Goal: Task Accomplishment & Management: Manage account settings

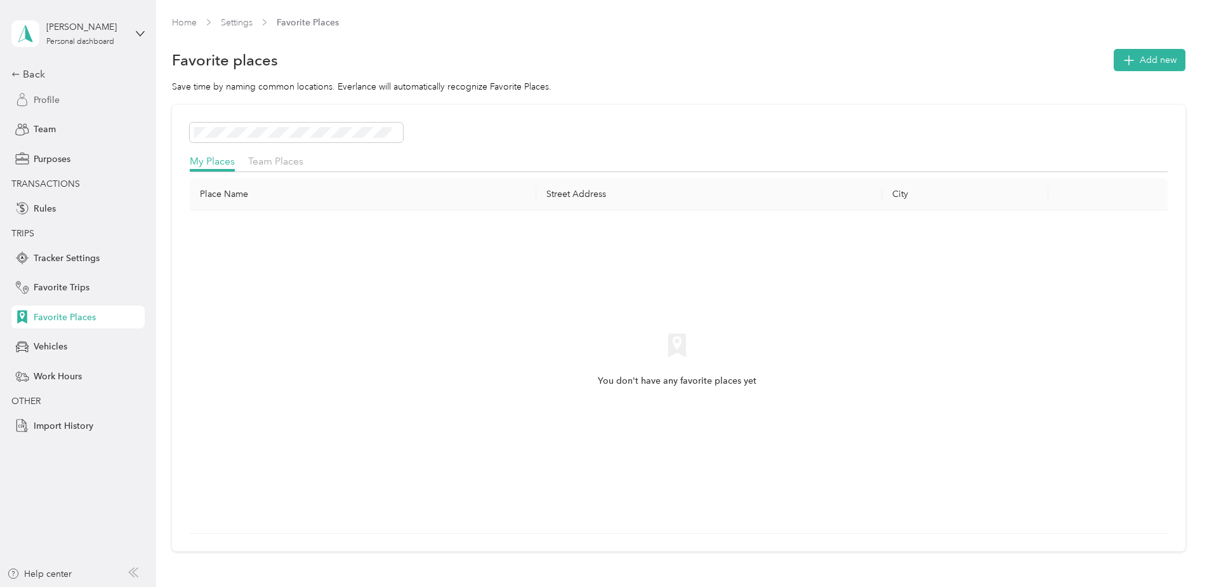
click at [42, 97] on span "Profile" at bounding box center [47, 99] width 26 height 13
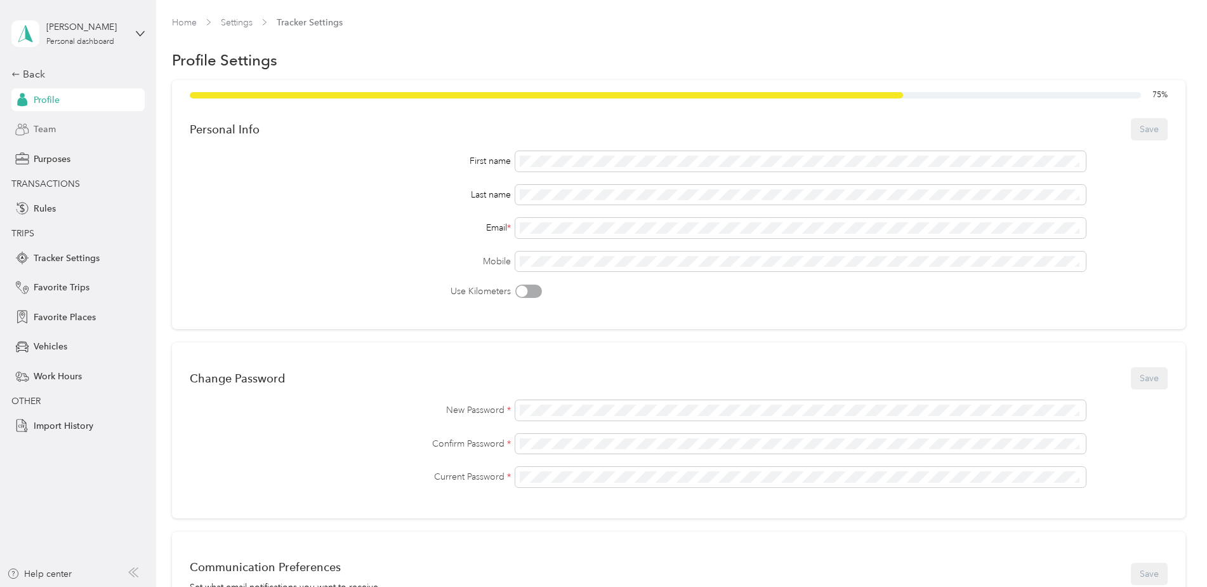
click at [55, 132] on span "Team" at bounding box center [45, 129] width 22 height 13
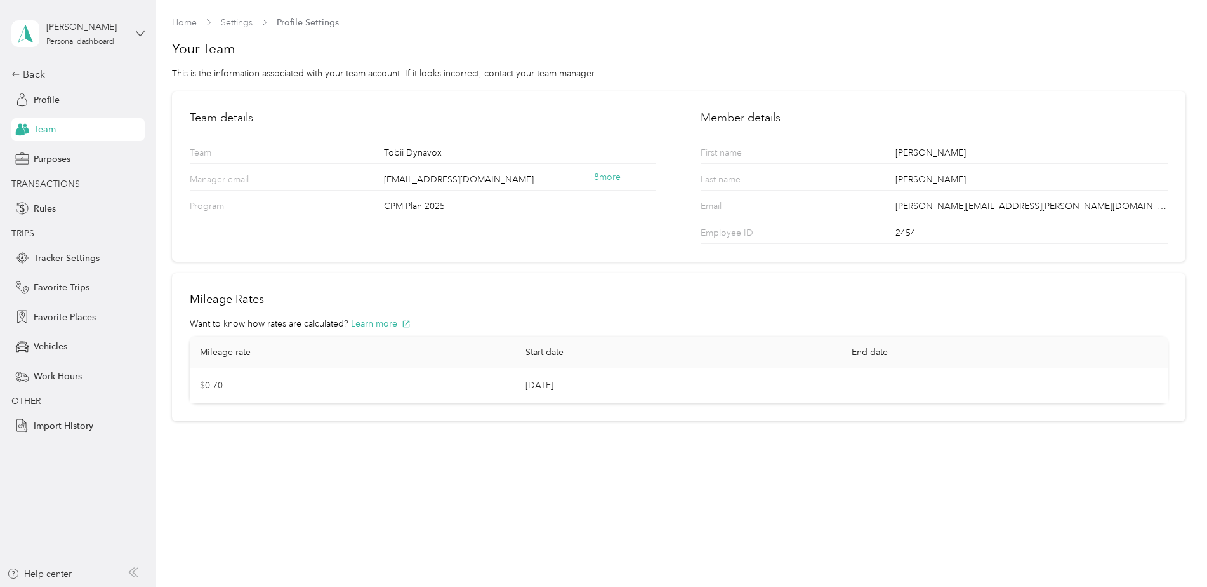
click at [140, 37] on icon at bounding box center [140, 33] width 9 height 9
click at [67, 105] on div "Team dashboard" at bounding box center [57, 104] width 68 height 13
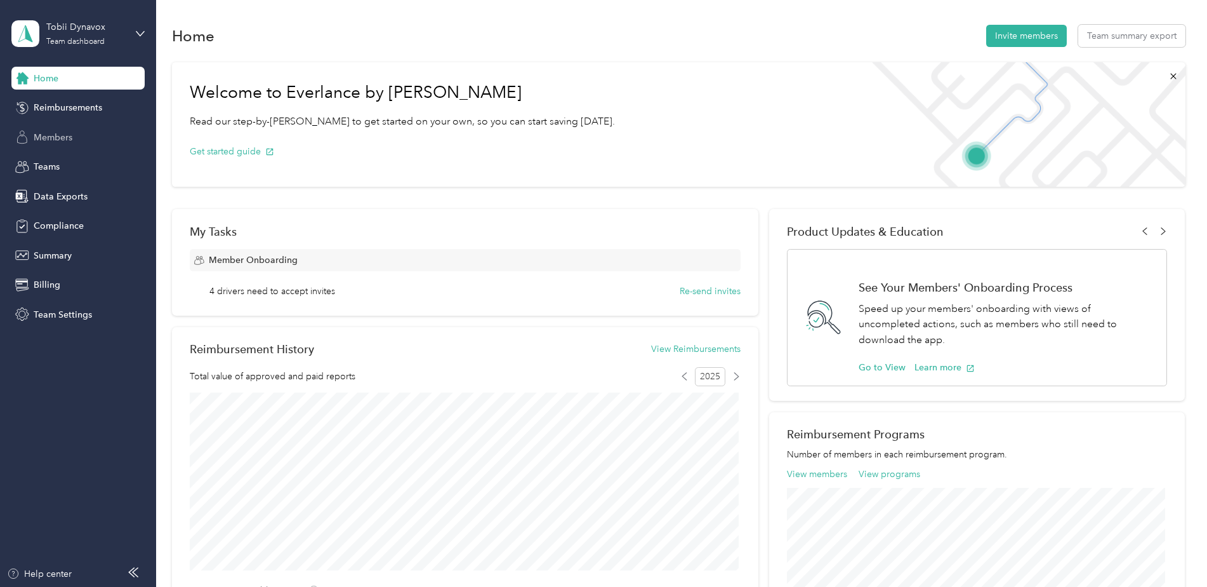
click at [78, 137] on div "Members" at bounding box center [77, 137] width 133 height 23
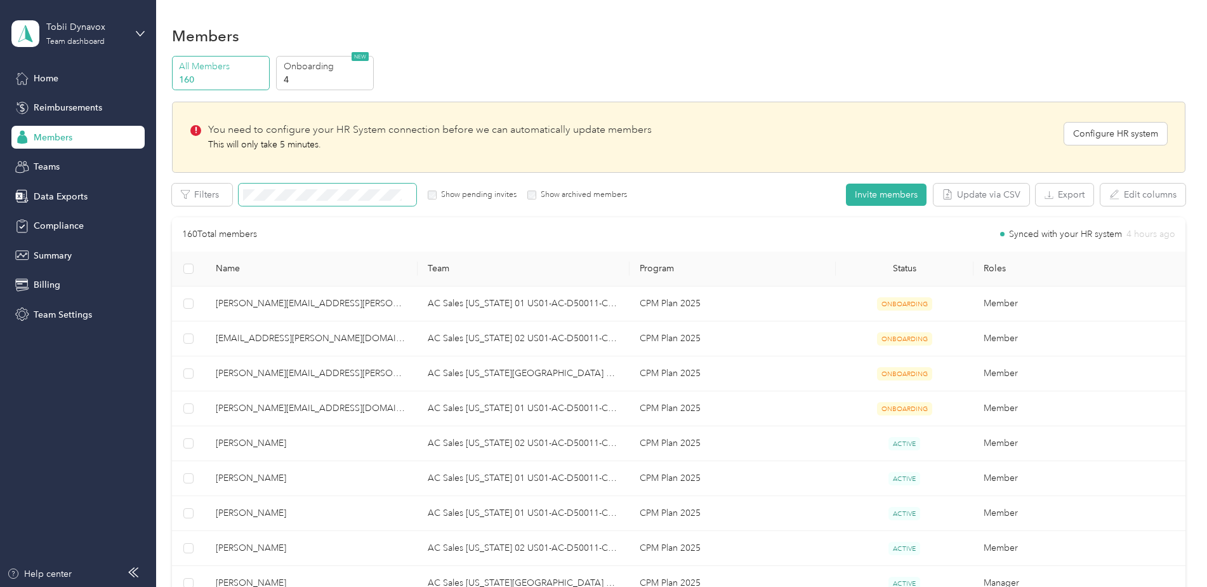
click at [281, 184] on span at bounding box center [328, 194] width 178 height 22
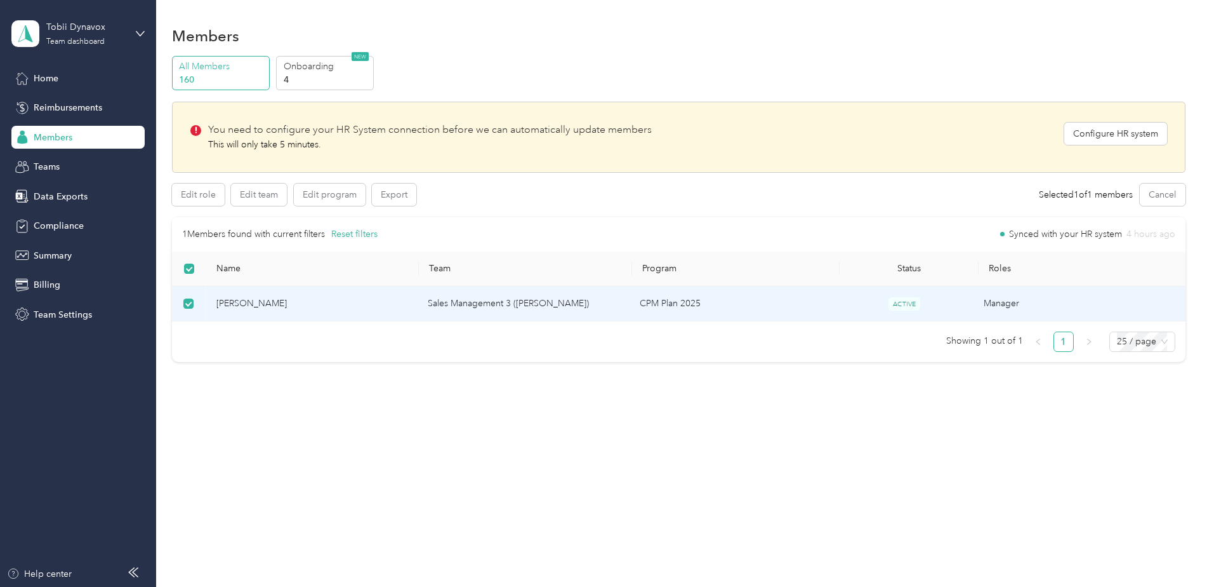
click at [229, 299] on span "[PERSON_NAME]" at bounding box center [312, 303] width 192 height 14
click at [238, 303] on span "[PERSON_NAME]" at bounding box center [312, 303] width 192 height 14
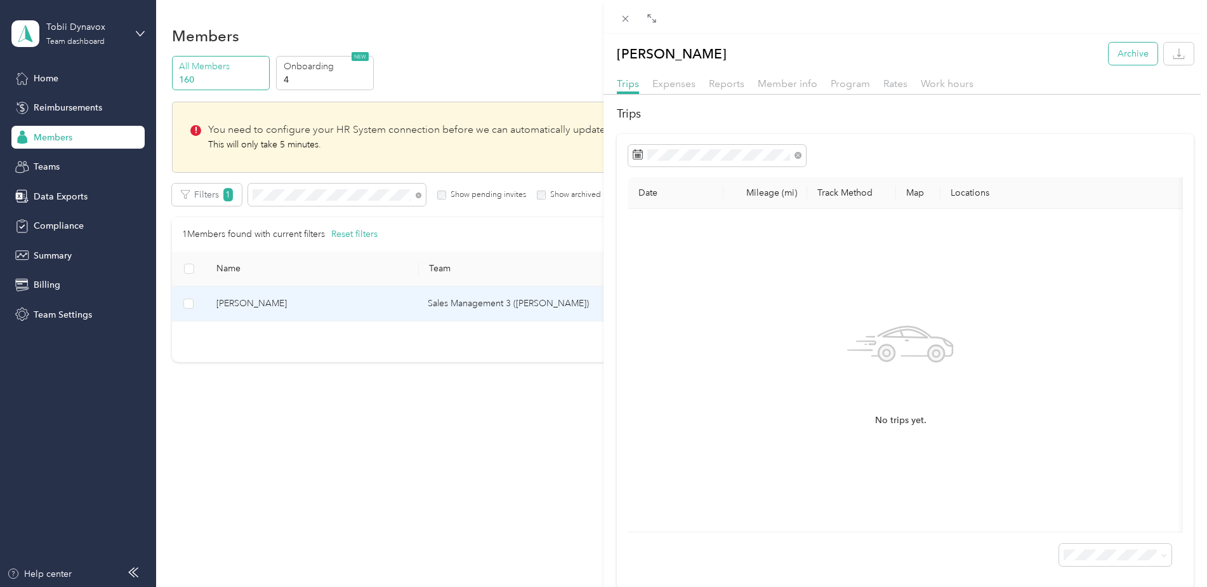
click at [1117, 55] on button "Archive" at bounding box center [1133, 54] width 49 height 22
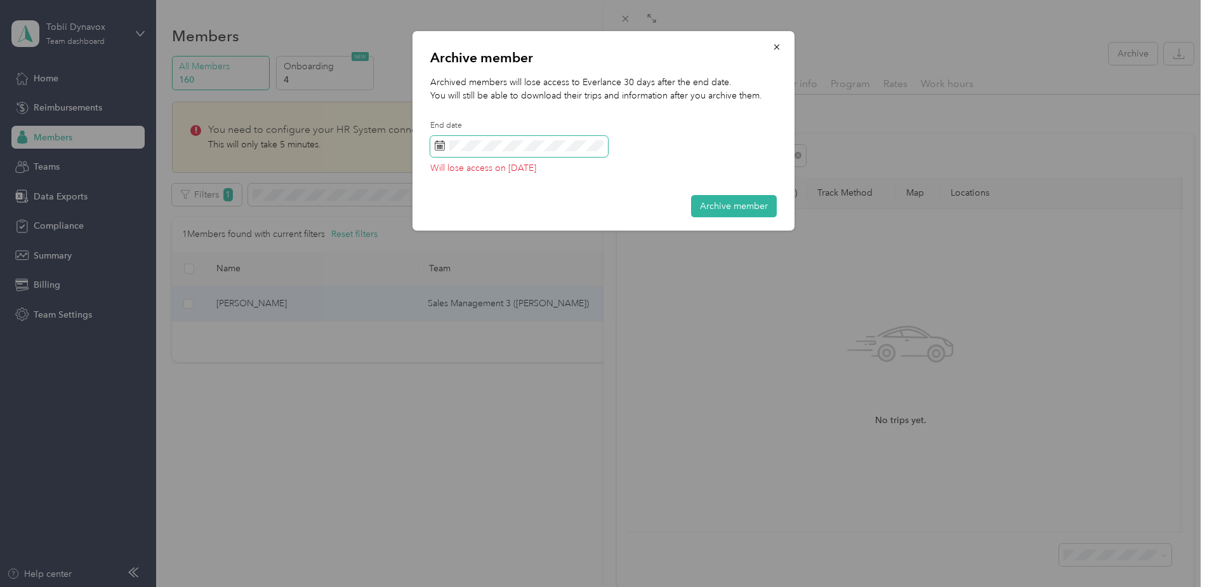
click at [439, 146] on rect at bounding box center [439, 146] width 1 height 1
click at [779, 47] on icon "button" at bounding box center [777, 47] width 9 height 9
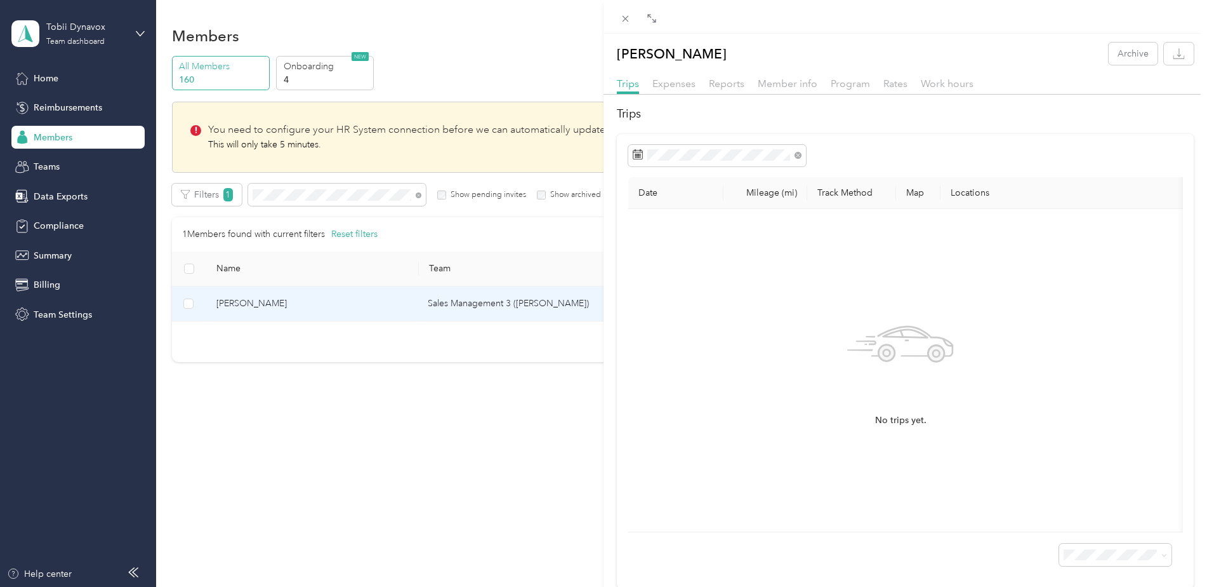
click at [42, 139] on div "[PERSON_NAME] Archive Trips Expenses Reports Member info Program Rates Work hou…" at bounding box center [603, 293] width 1207 height 587
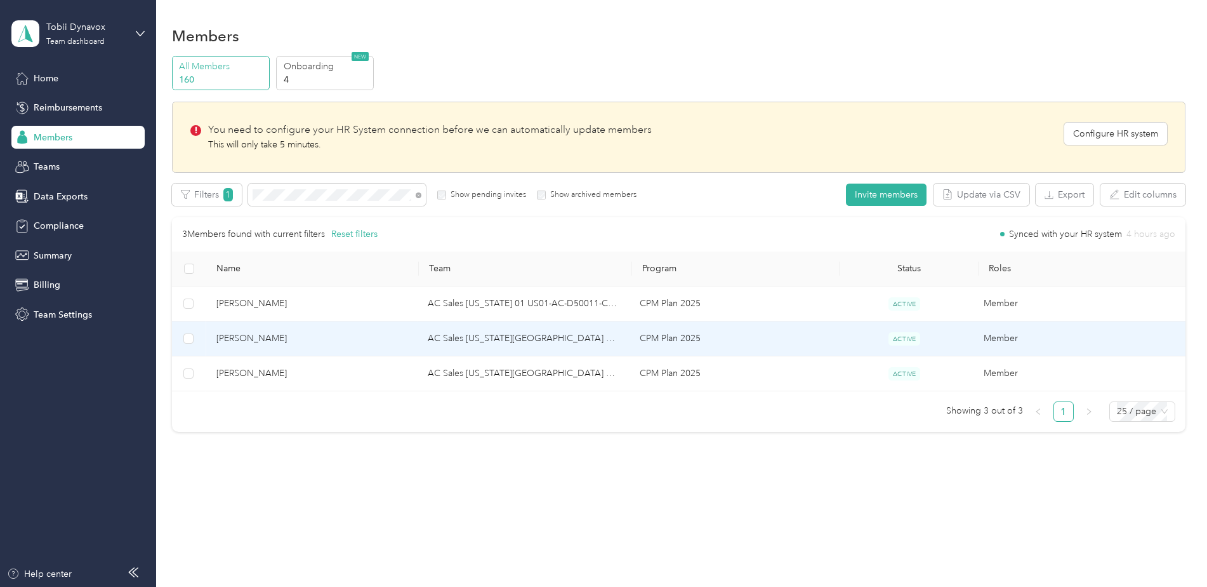
click at [242, 334] on span "[PERSON_NAME]" at bounding box center [312, 338] width 192 height 14
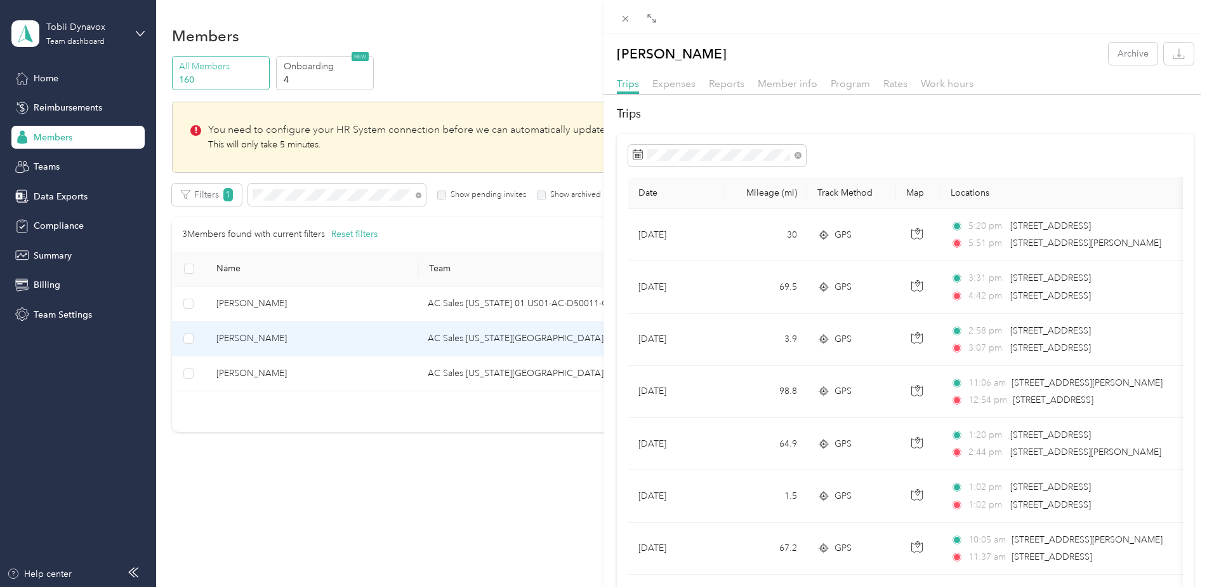
click at [230, 338] on div "[PERSON_NAME] Archive Trips Expenses Reports Member info Program Rates Work hou…" at bounding box center [603, 293] width 1207 height 587
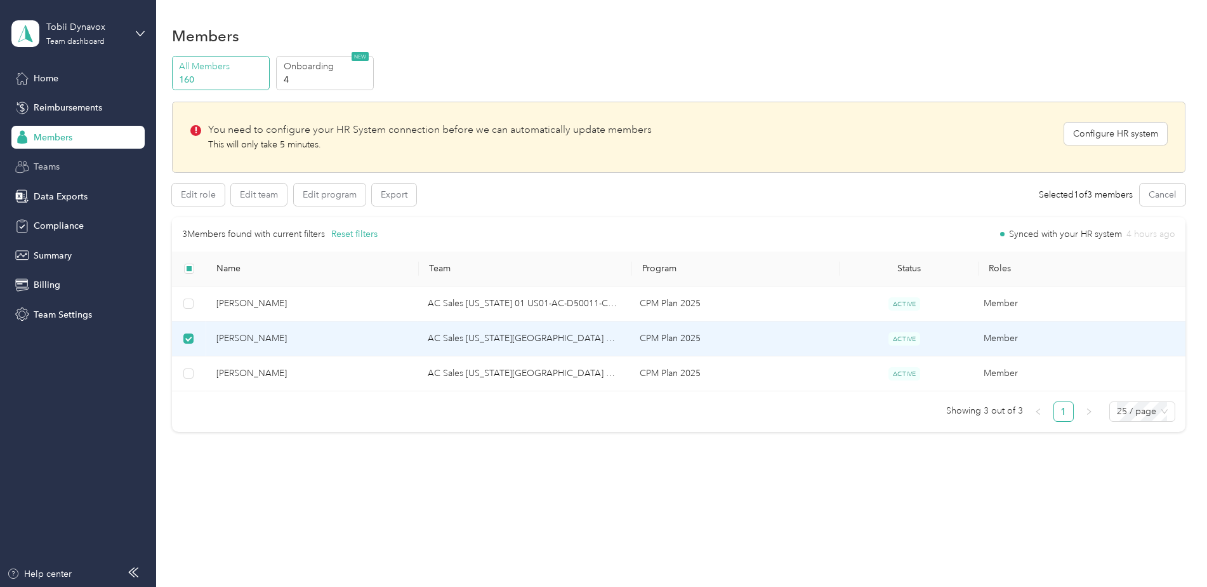
click at [48, 164] on span "Teams" at bounding box center [47, 166] width 26 height 13
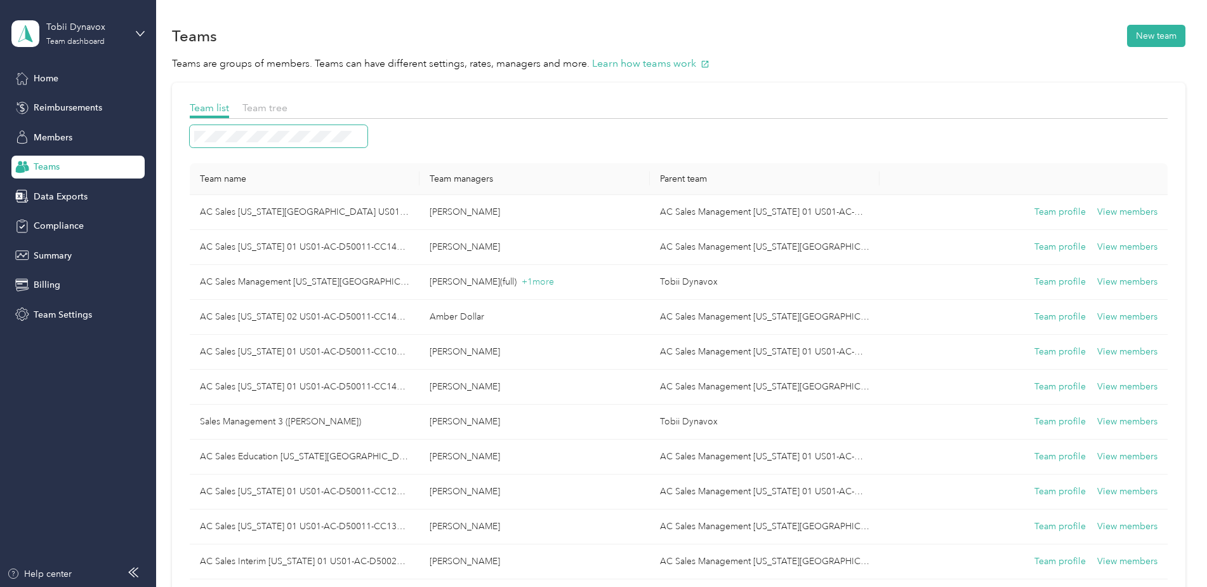
click at [225, 125] on span at bounding box center [279, 136] width 178 height 22
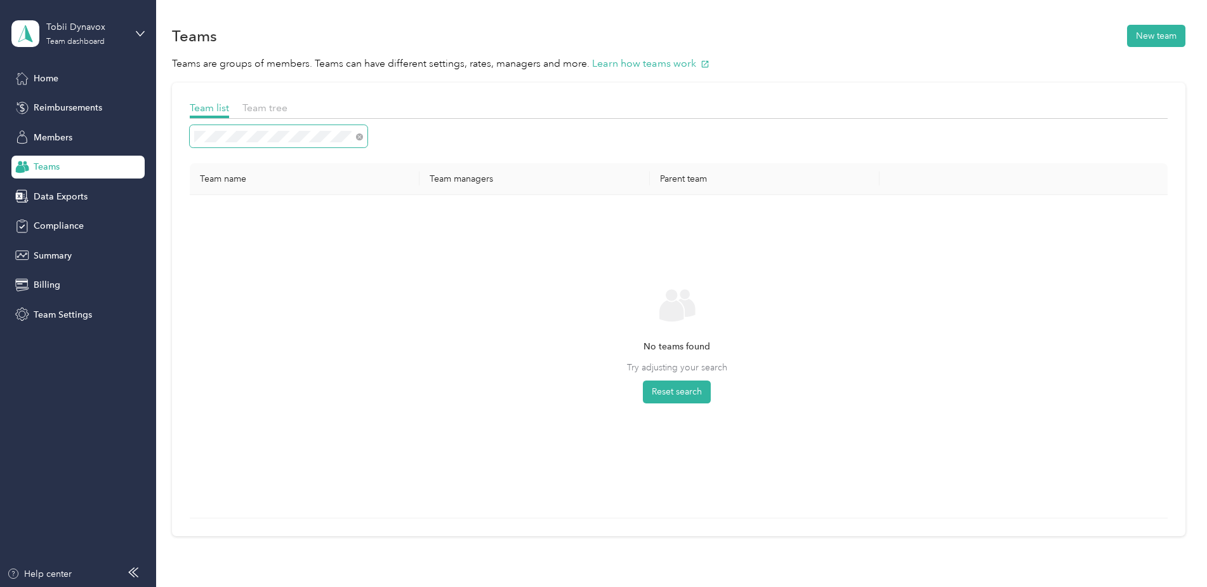
click at [196, 136] on div "Team name Team managers Parent team No teams found Try adjusting your search Re…" at bounding box center [679, 321] width 978 height 393
click at [50, 128] on div "Members" at bounding box center [77, 137] width 133 height 23
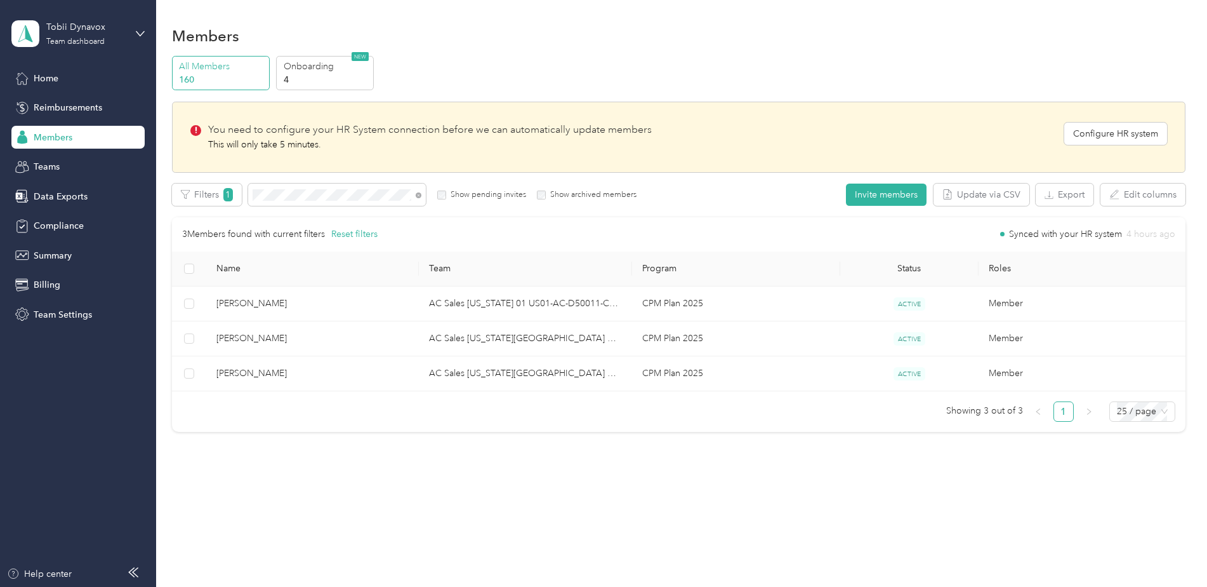
click at [60, 138] on span "Members" at bounding box center [53, 137] width 39 height 13
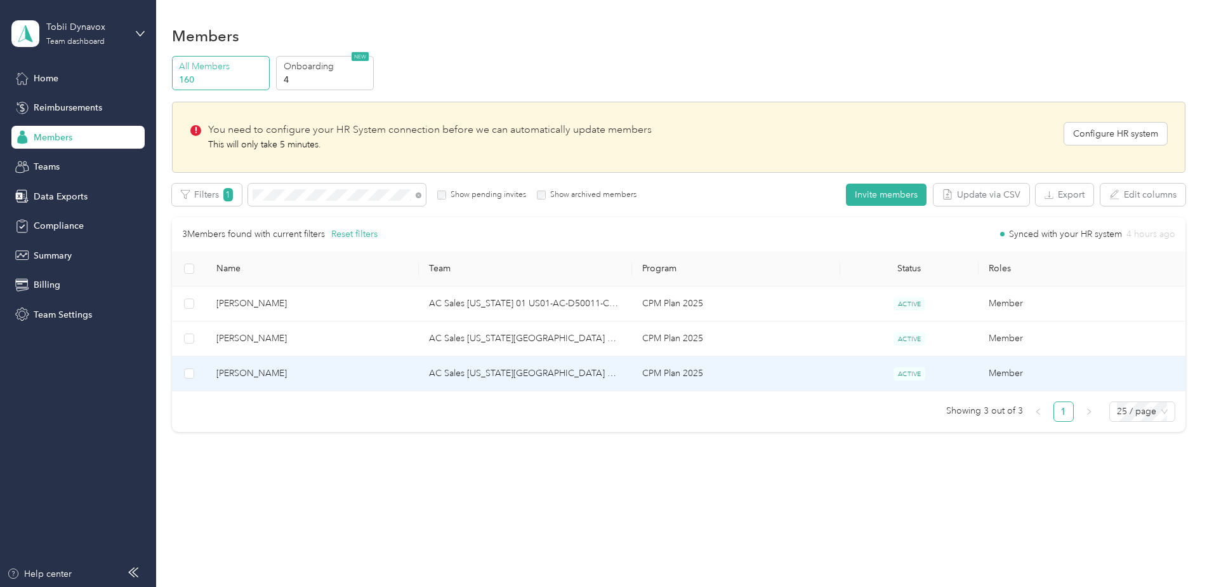
click at [232, 375] on span "[PERSON_NAME]" at bounding box center [312, 373] width 193 height 14
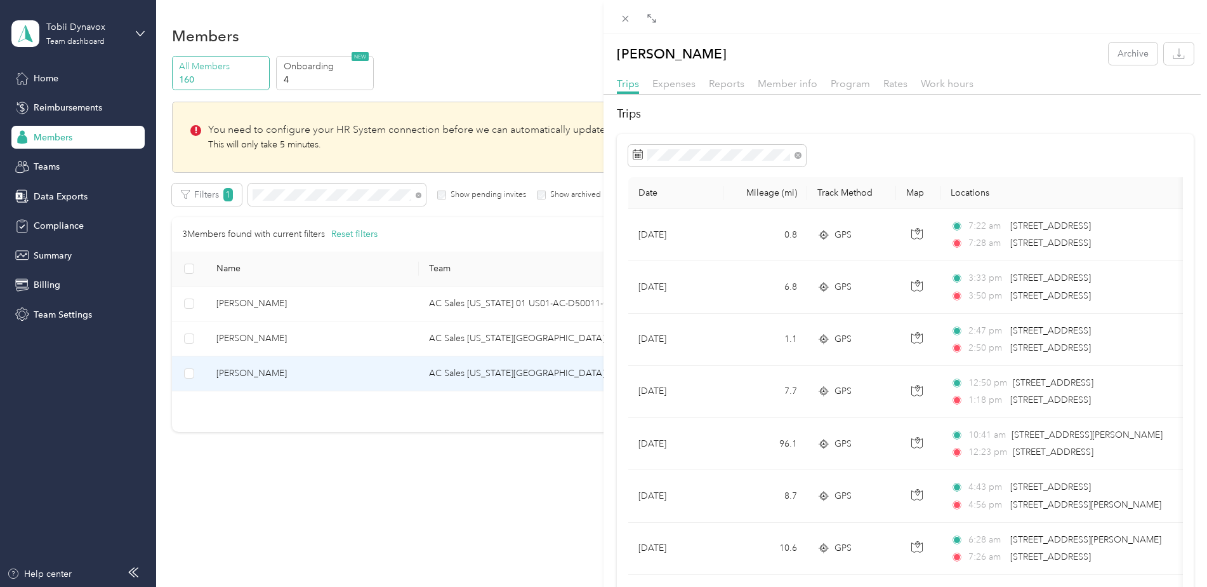
click at [279, 192] on div "[PERSON_NAME] Archive Trips Expenses Reports Member info Program Rates Work hou…" at bounding box center [603, 293] width 1207 height 587
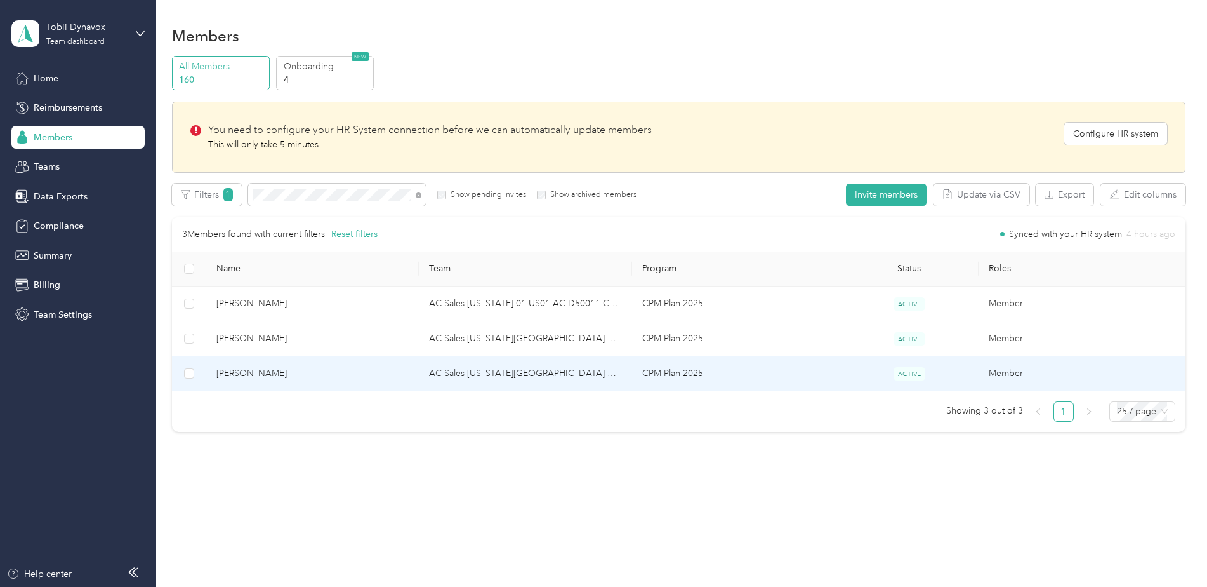
click at [243, 375] on span "[PERSON_NAME]" at bounding box center [312, 373] width 193 height 14
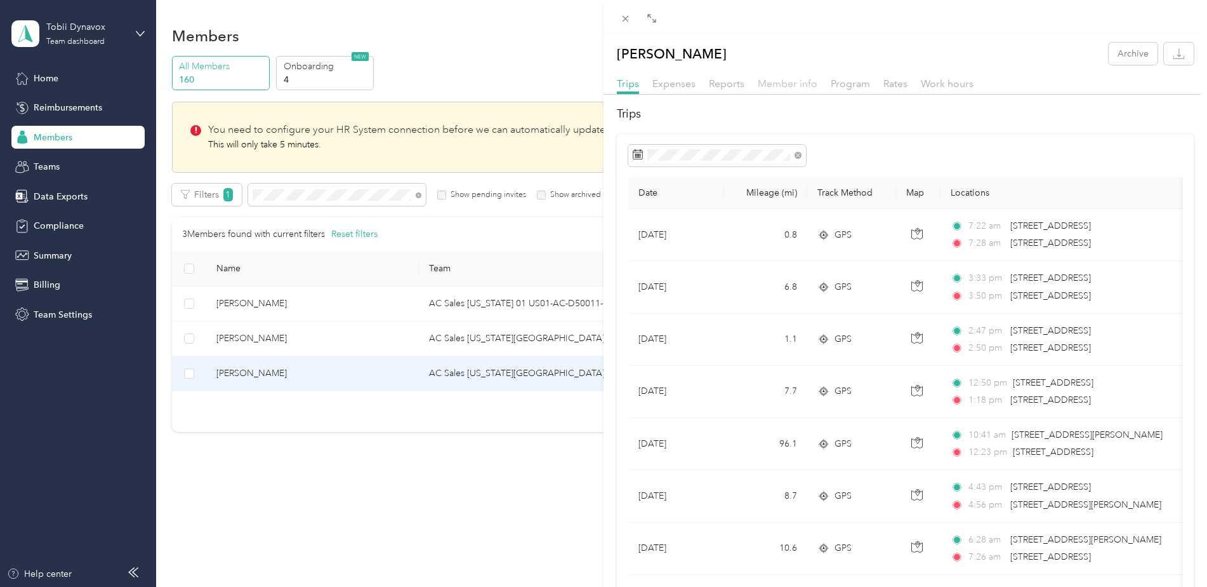
click at [792, 84] on span "Member info" at bounding box center [788, 83] width 60 height 12
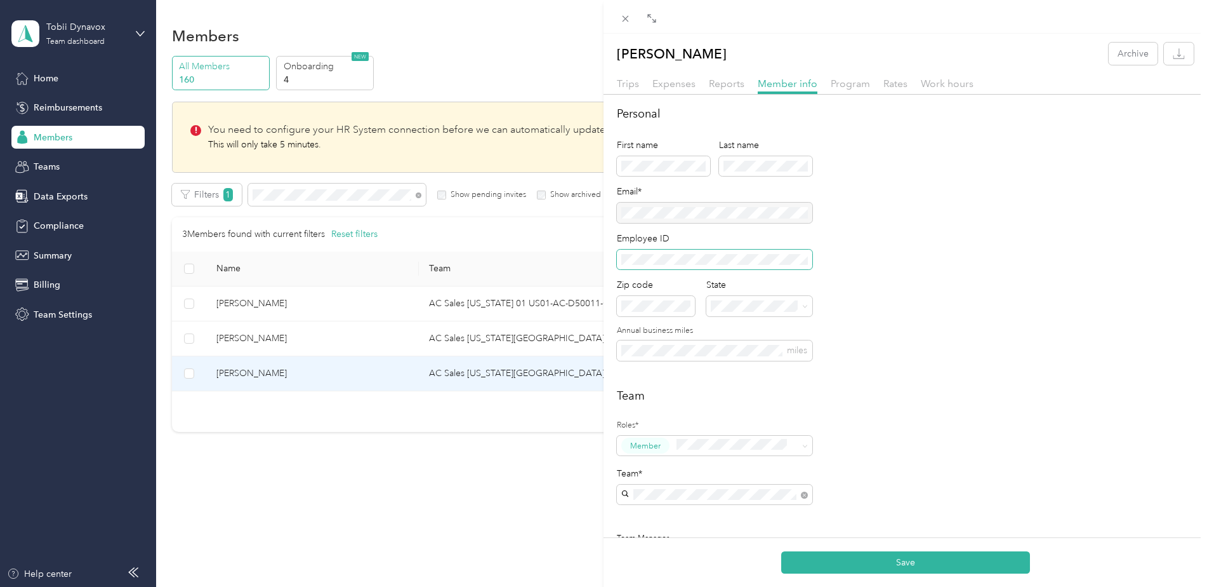
scroll to position [63, 0]
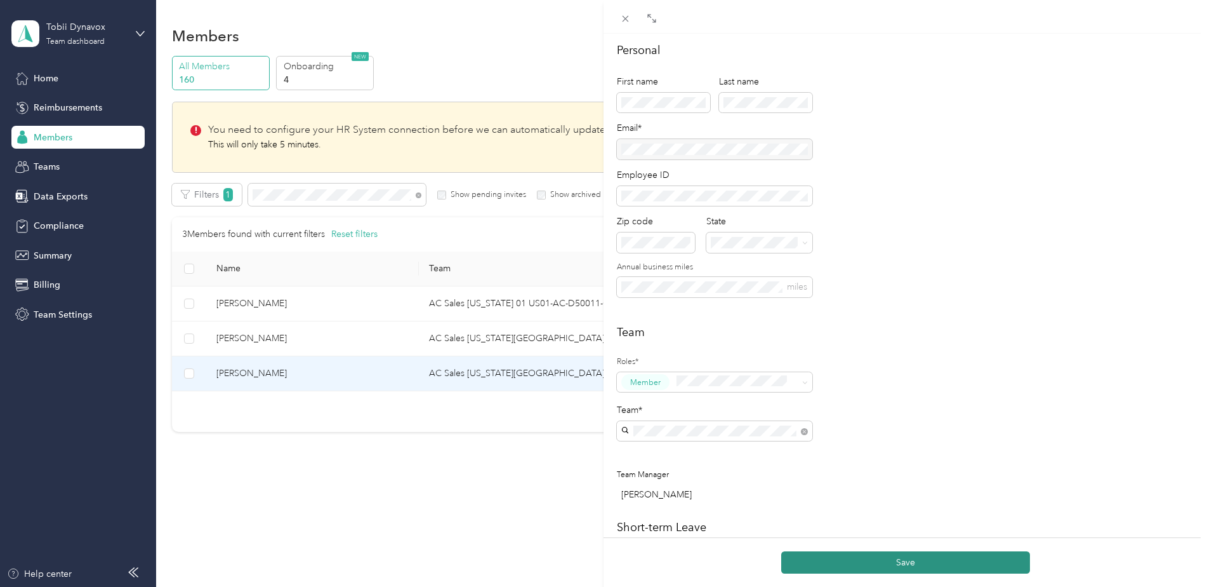
click at [888, 567] on button "Save" at bounding box center [905, 562] width 249 height 22
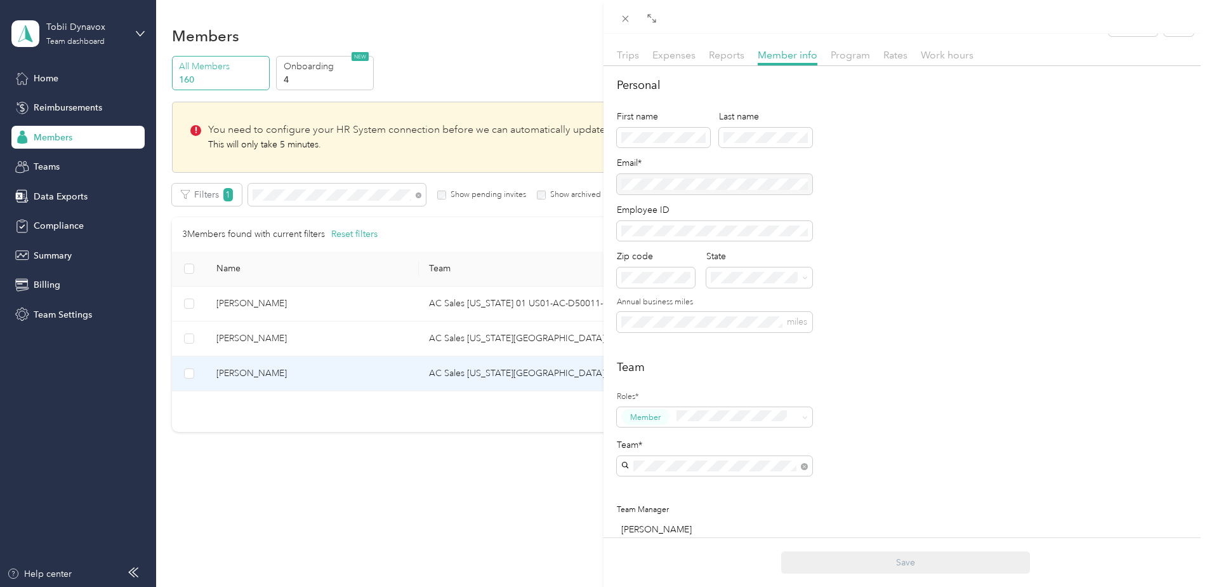
scroll to position [0, 0]
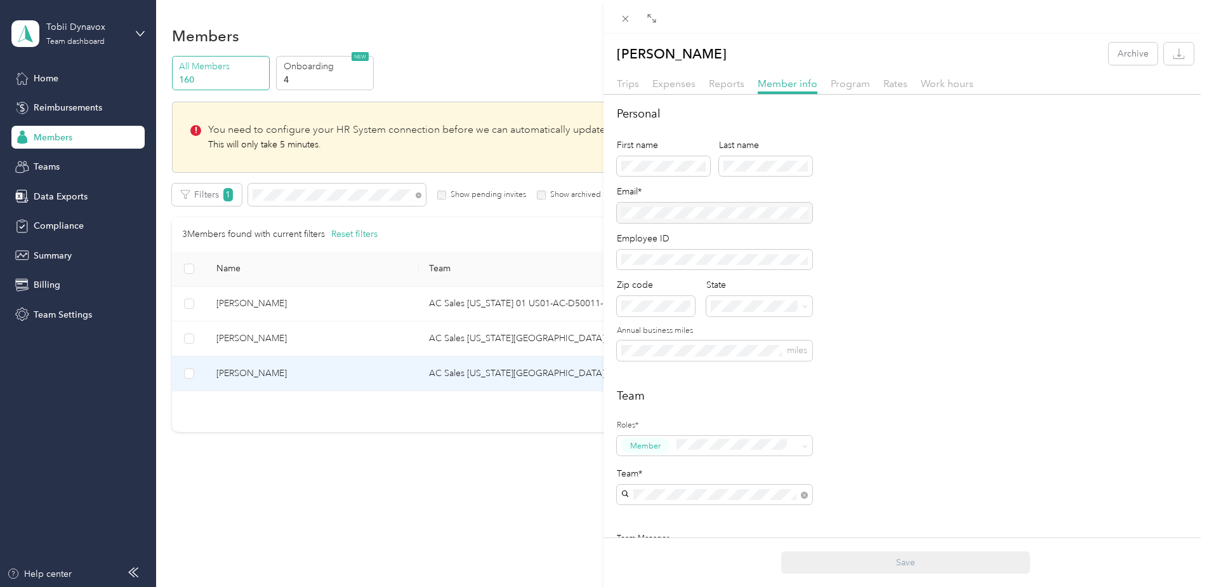
click at [424, 20] on div "[PERSON_NAME] Archive Trips Expenses Reports Member info Program Rates Work hou…" at bounding box center [603, 293] width 1207 height 587
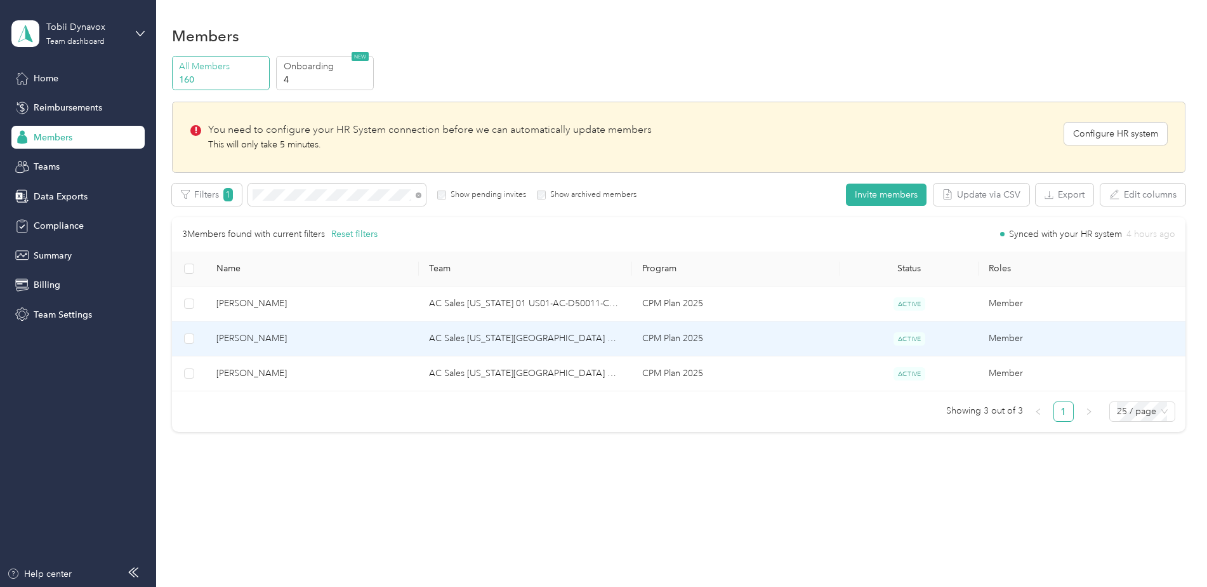
click at [227, 338] on span "[PERSON_NAME]" at bounding box center [312, 338] width 193 height 14
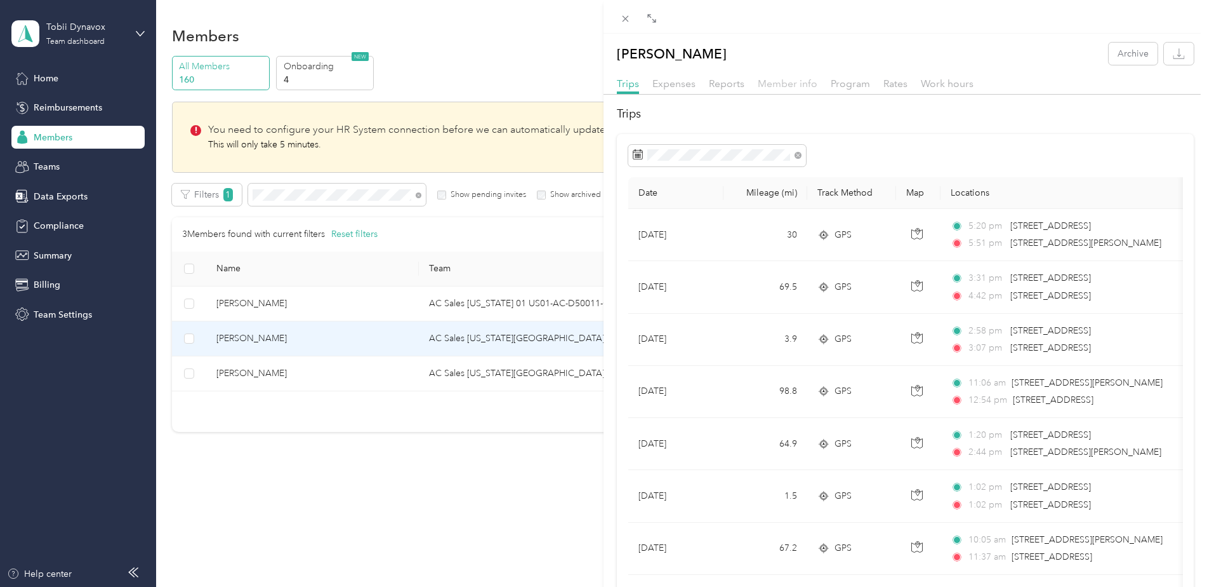
click at [787, 83] on span "Member info" at bounding box center [788, 83] width 60 height 12
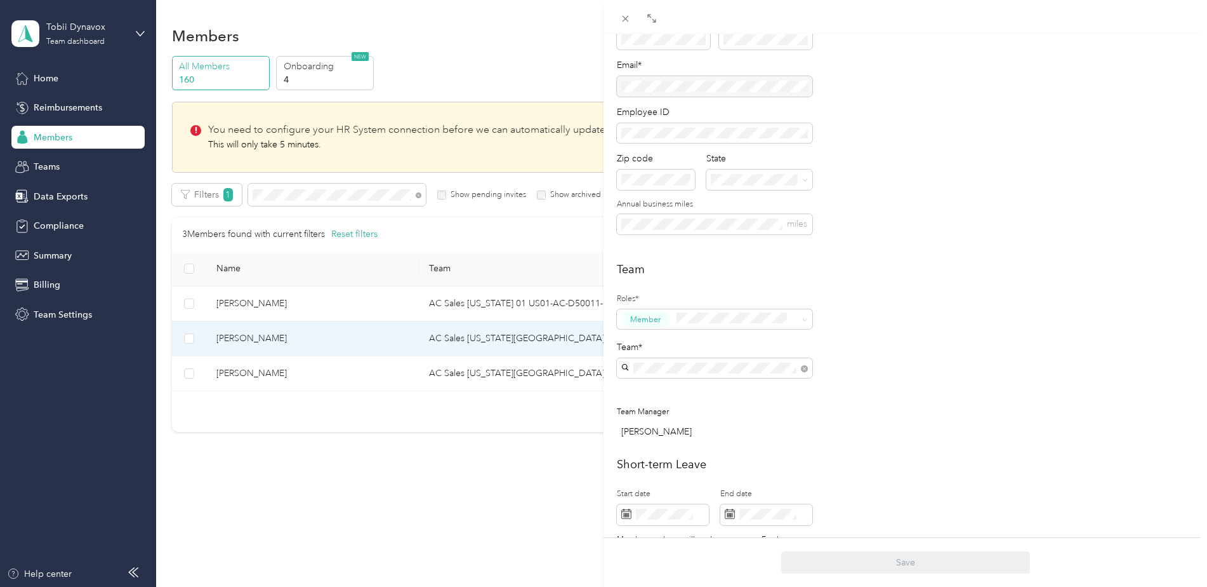
scroll to position [127, 0]
click at [472, 44] on div "[PERSON_NAME] Archive Trips Expenses Reports Member info Program Rates Work hou…" at bounding box center [603, 293] width 1207 height 587
